Goal: Task Accomplishment & Management: Manage account settings

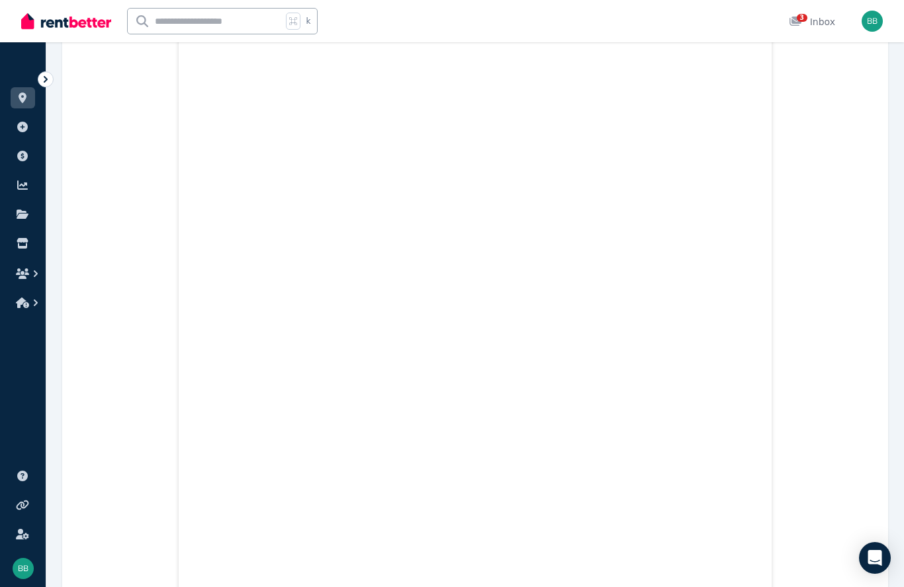
scroll to position [7822, 0]
click at [677, 27] on div "3" at bounding box center [799, 21] width 21 height 13
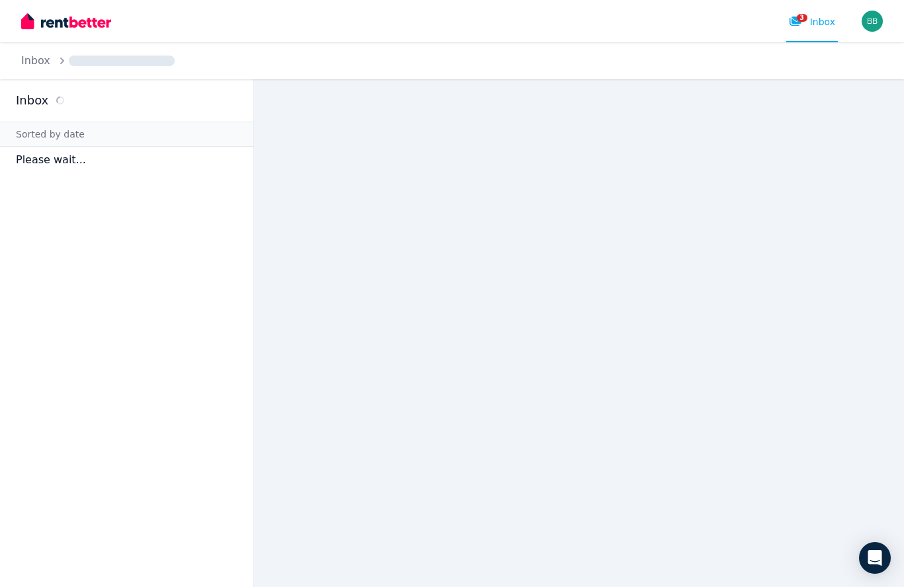
scroll to position [59, 0]
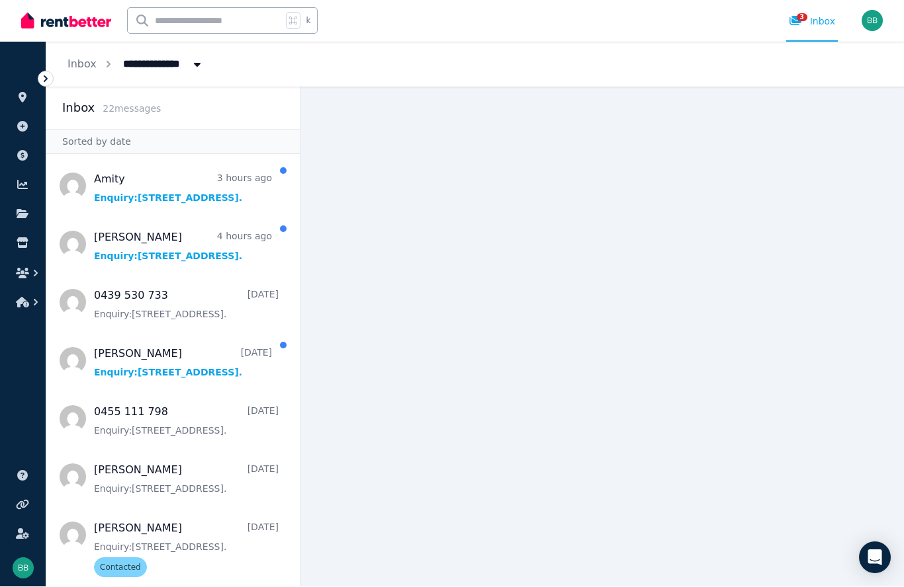
click at [116, 218] on span "Message list" at bounding box center [172, 244] width 253 height 53
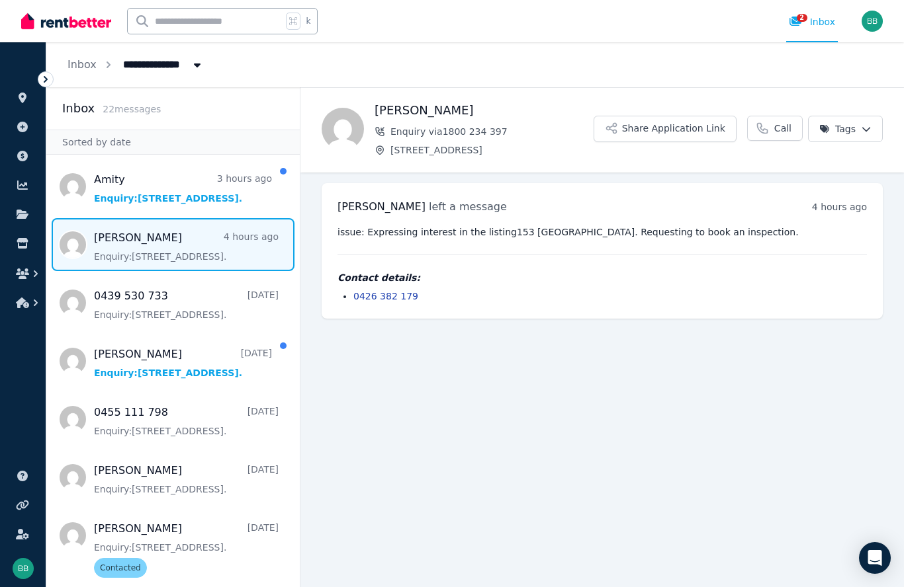
click at [180, 193] on span "Message list" at bounding box center [172, 186] width 253 height 53
click at [16, 217] on icon at bounding box center [22, 214] width 13 height 11
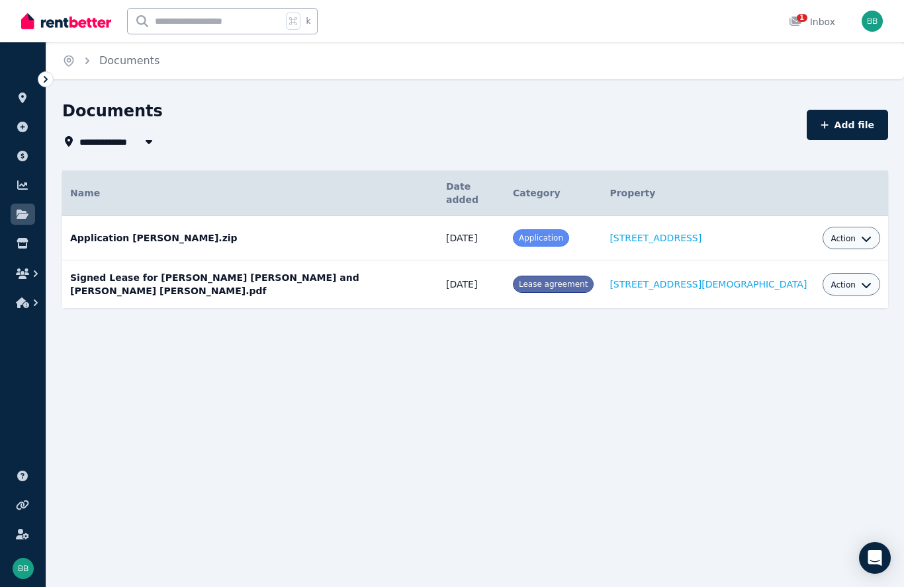
click at [147, 146] on icon "button" at bounding box center [148, 141] width 13 height 11
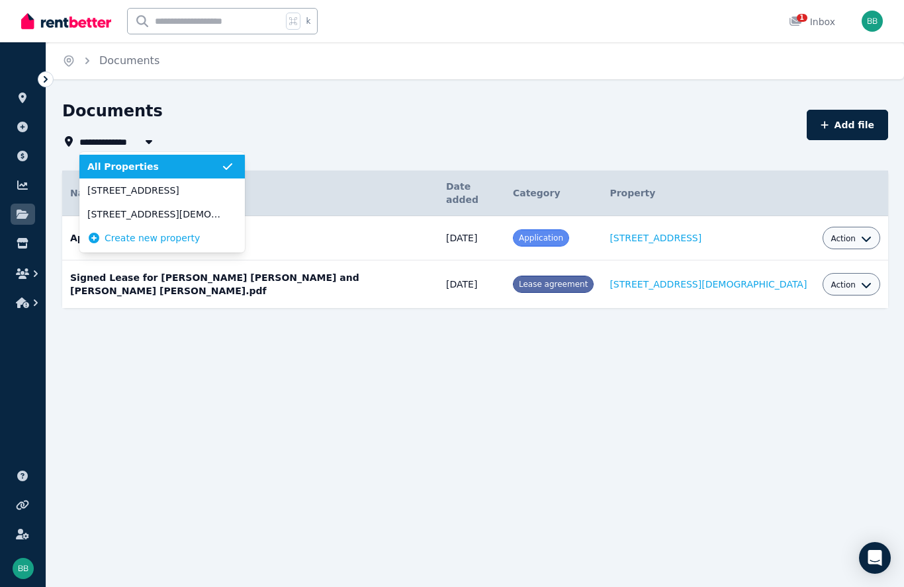
click at [113, 194] on span "[STREET_ADDRESS]" at bounding box center [154, 190] width 134 height 13
type input "**********"
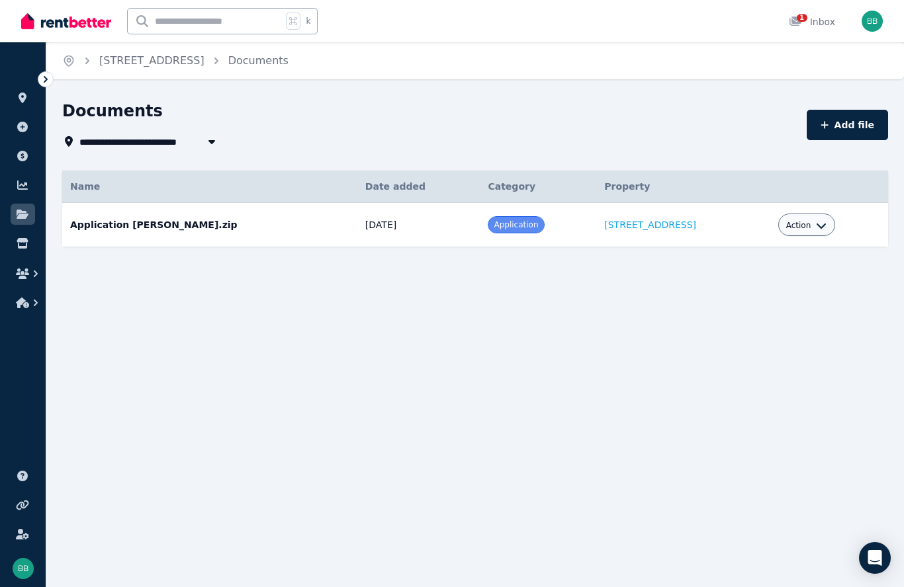
click at [26, 247] on icon at bounding box center [22, 243] width 11 height 11
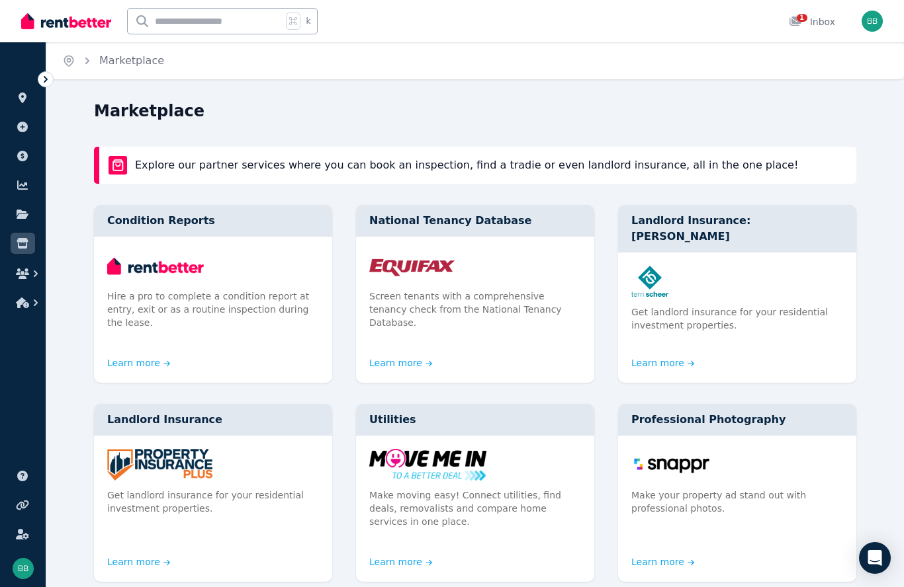
click at [28, 275] on icon "button" at bounding box center [22, 274] width 13 height 11
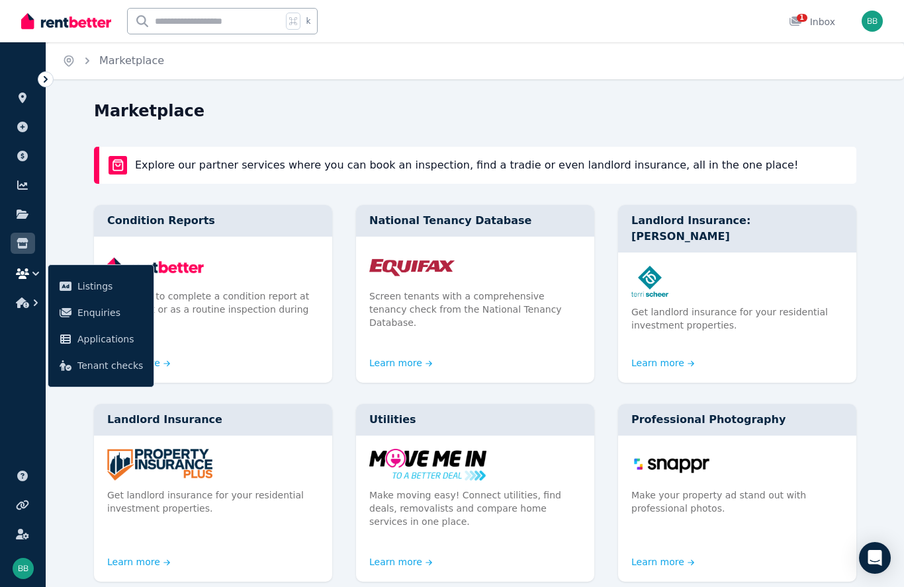
click at [95, 342] on span "Applications" at bounding box center [109, 339] width 65 height 16
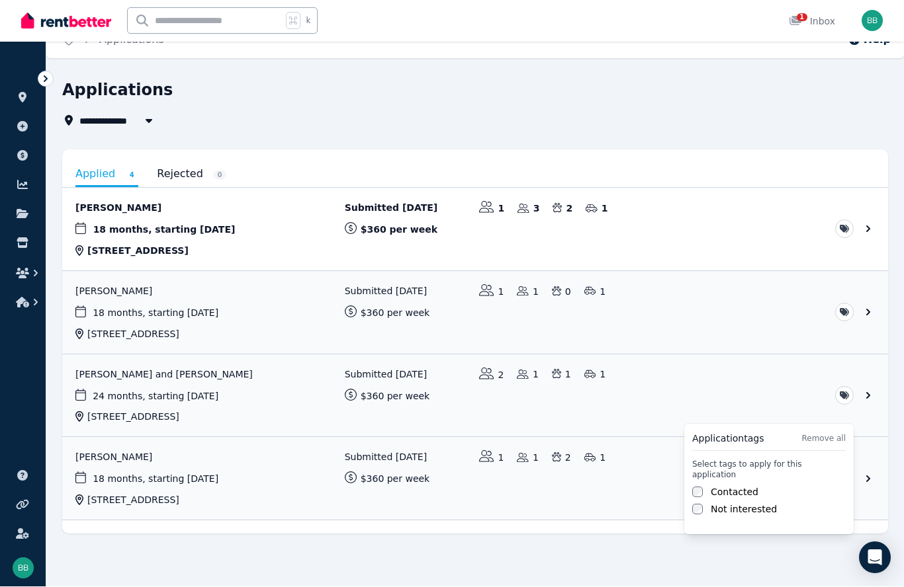
scroll to position [23, 0]
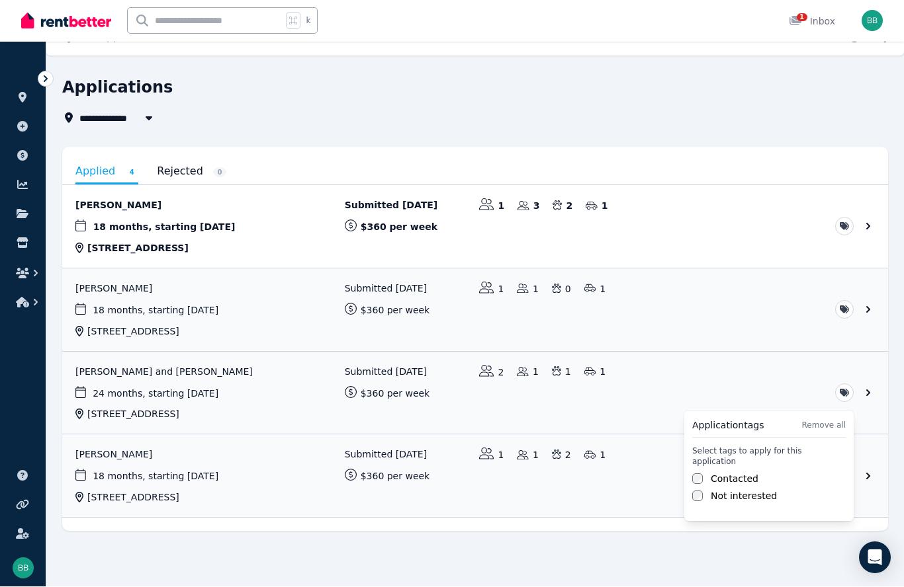
click at [185, 374] on html "**********" at bounding box center [452, 270] width 904 height 587
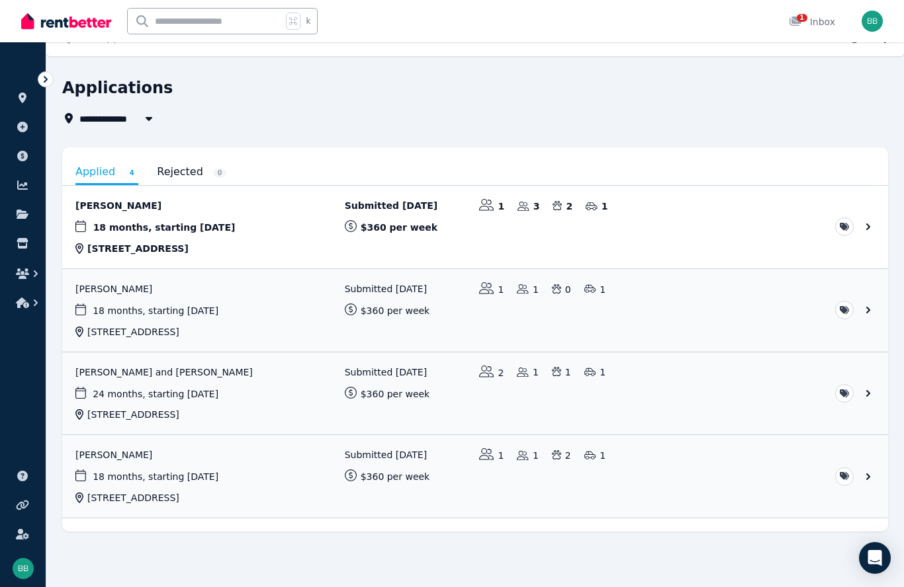
click at [427, 378] on link "View application: Britney Pauly and Mckerral Pappin" at bounding box center [475, 394] width 826 height 83
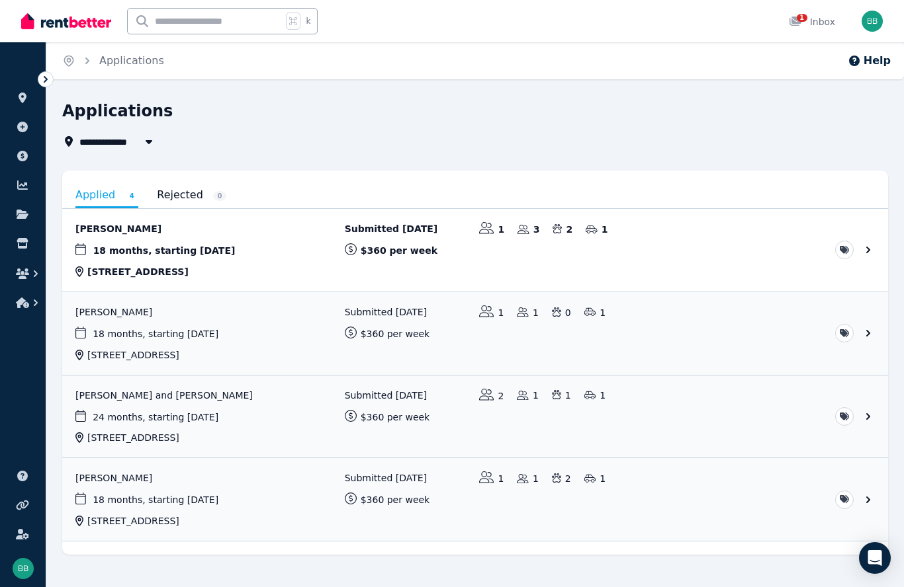
click at [144, 140] on icon "button" at bounding box center [148, 141] width 13 height 11
type input "**********"
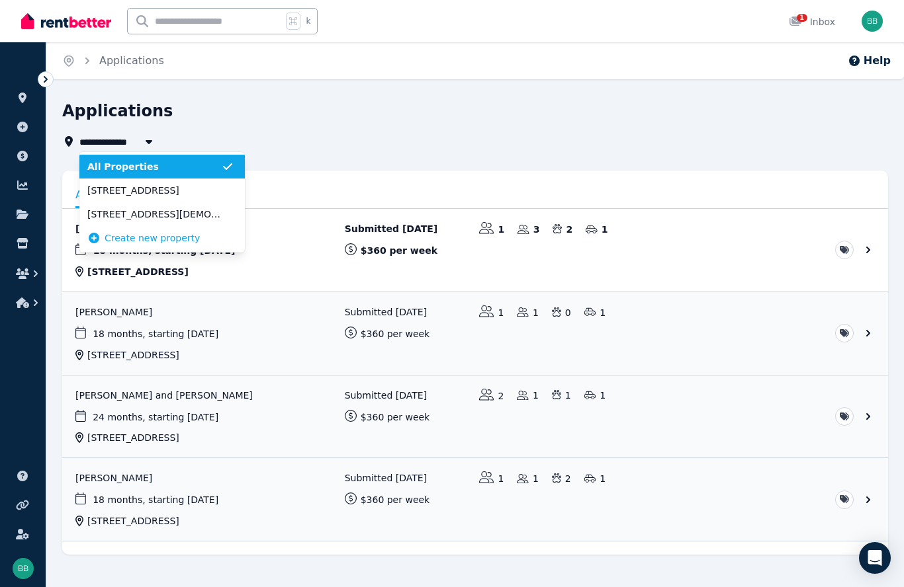
click at [97, 191] on span "[STREET_ADDRESS]" at bounding box center [154, 190] width 134 height 13
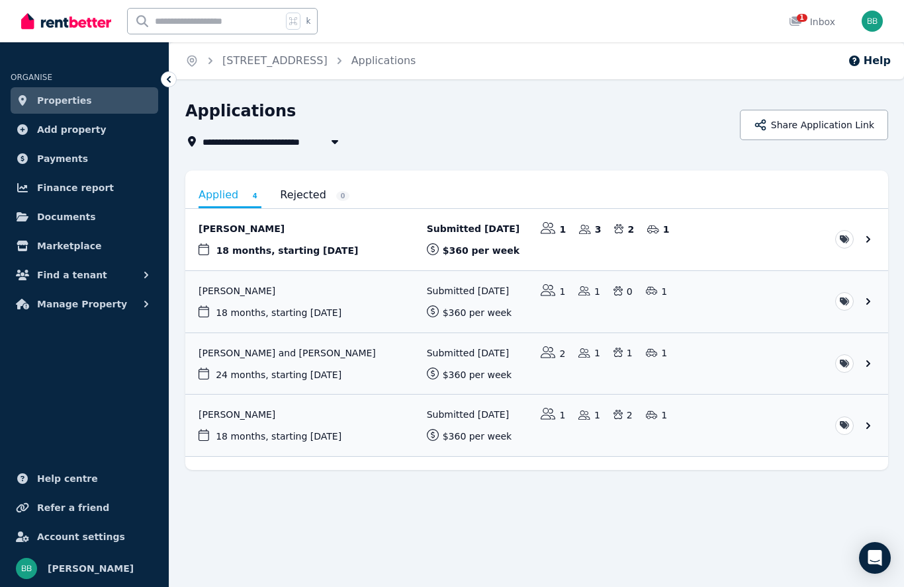
click at [40, 217] on span "Documents" at bounding box center [66, 217] width 59 height 16
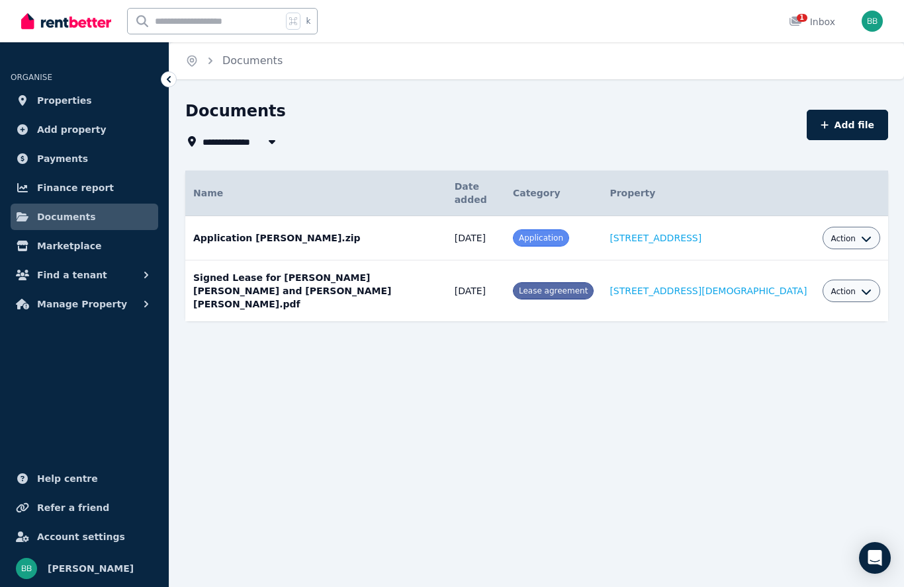
click at [44, 103] on span "Properties" at bounding box center [64, 101] width 55 height 16
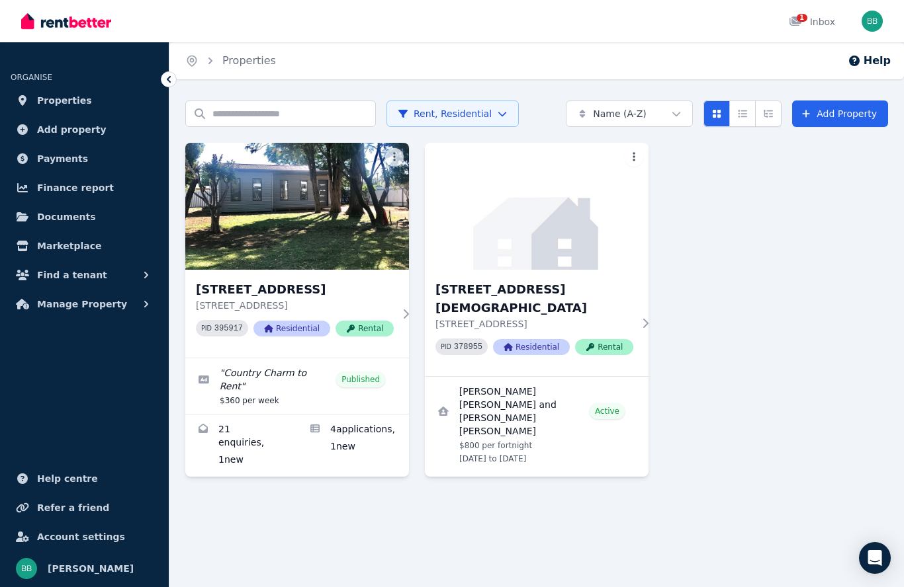
click at [353, 439] on link "Applications for 153 Ballandella St, Balranald" at bounding box center [353, 446] width 112 height 62
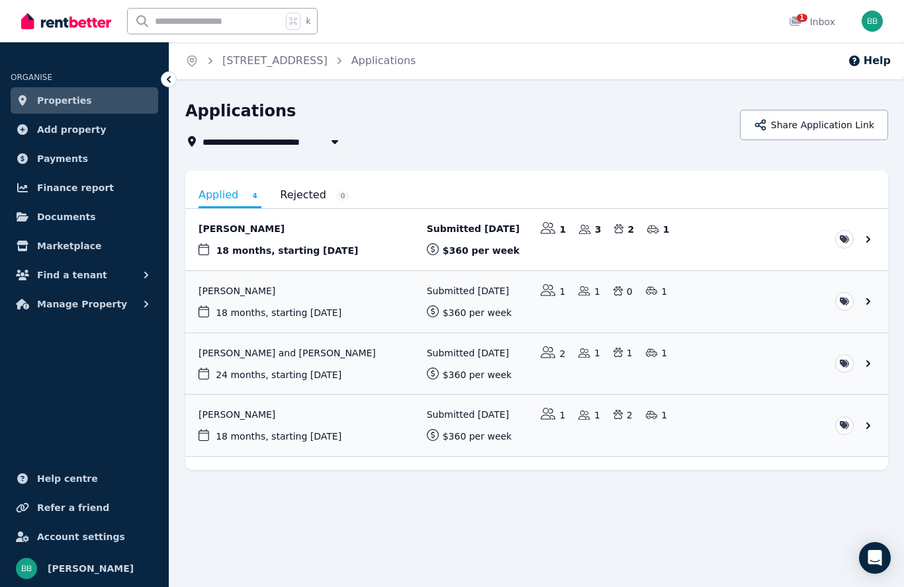
click at [299, 314] on link "View application: Bradley Hartman" at bounding box center [536, 302] width 703 height 62
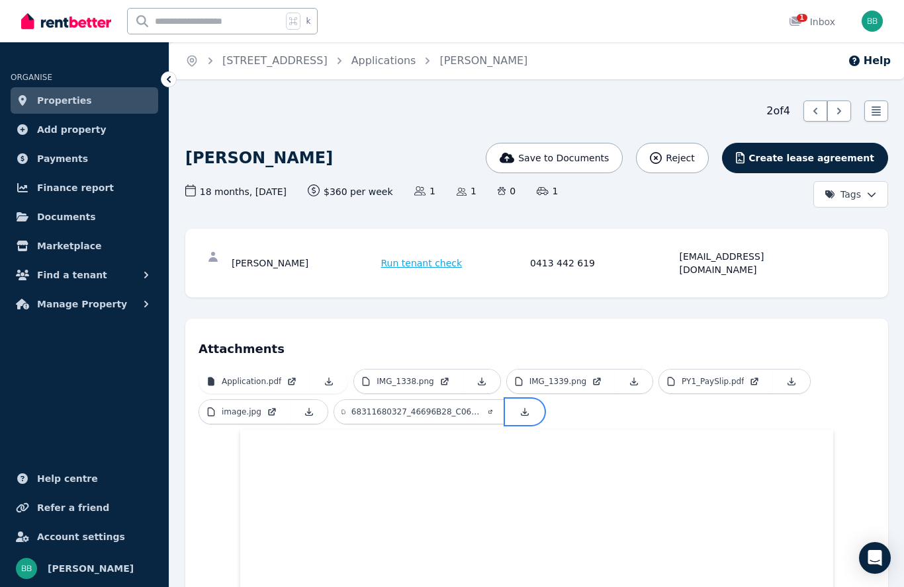
click at [514, 404] on link at bounding box center [524, 412] width 37 height 24
click at [528, 404] on link at bounding box center [524, 412] width 37 height 24
click at [298, 370] on link "Application.pdf" at bounding box center [254, 382] width 111 height 24
click at [417, 376] on p "IMG_1338.png" at bounding box center [404, 381] width 57 height 11
click at [725, 376] on p "PY1_PaySlip.pdf" at bounding box center [712, 381] width 62 height 11
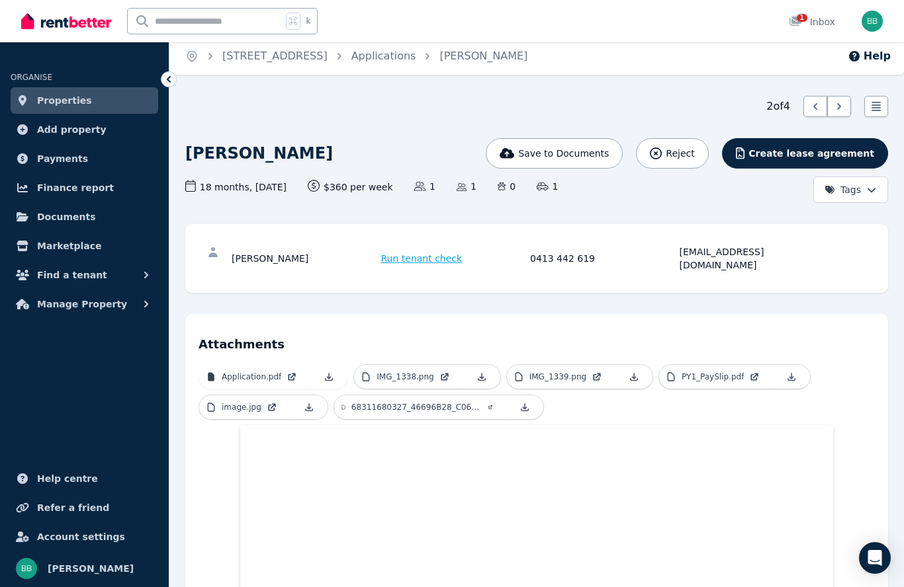
scroll to position [9, 0]
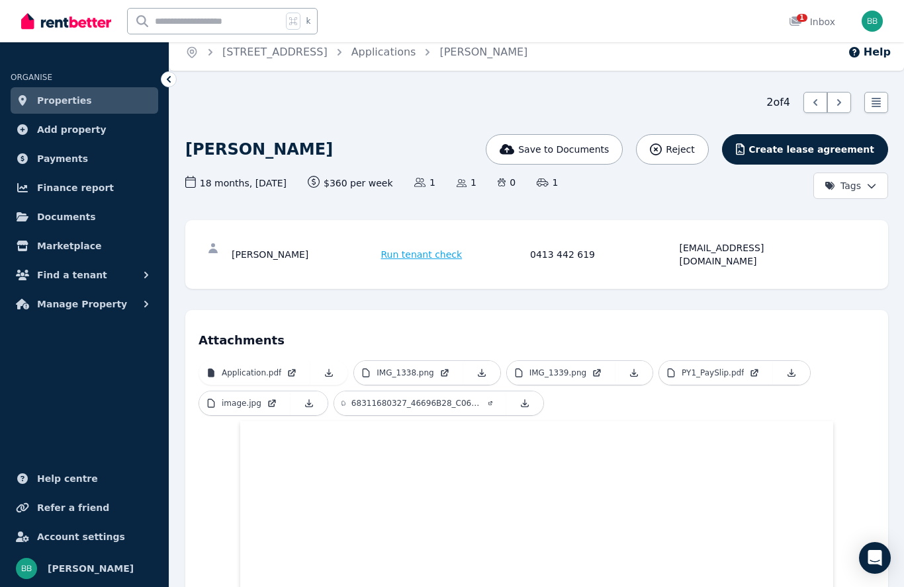
click at [243, 398] on p "image.jpg" at bounding box center [242, 403] width 40 height 11
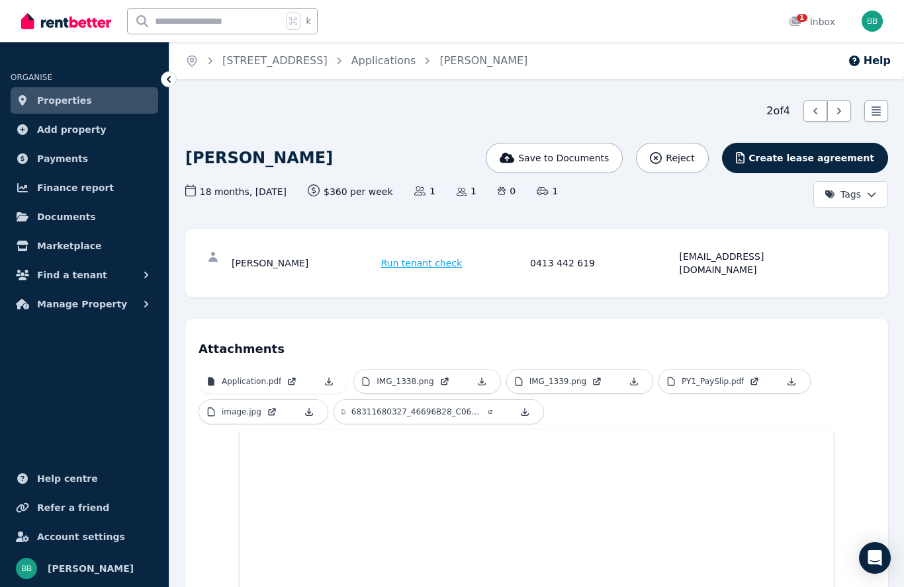
click at [589, 375] on link "IMG_1339.png" at bounding box center [561, 382] width 108 height 24
click at [312, 407] on link at bounding box center [308, 412] width 37 height 24
click at [292, 379] on icon at bounding box center [291, 382] width 7 height 7
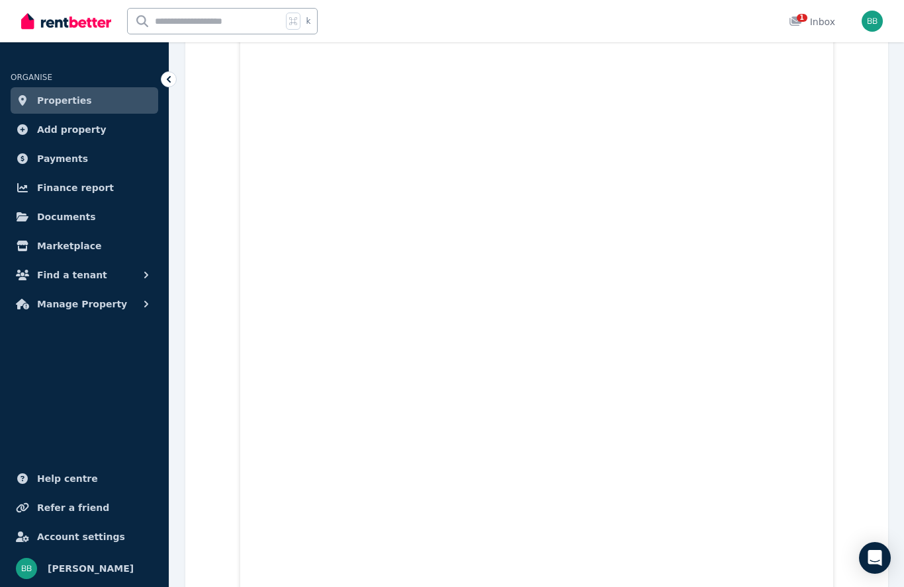
scroll to position [2311, 0]
